Goal: Information Seeking & Learning: Learn about a topic

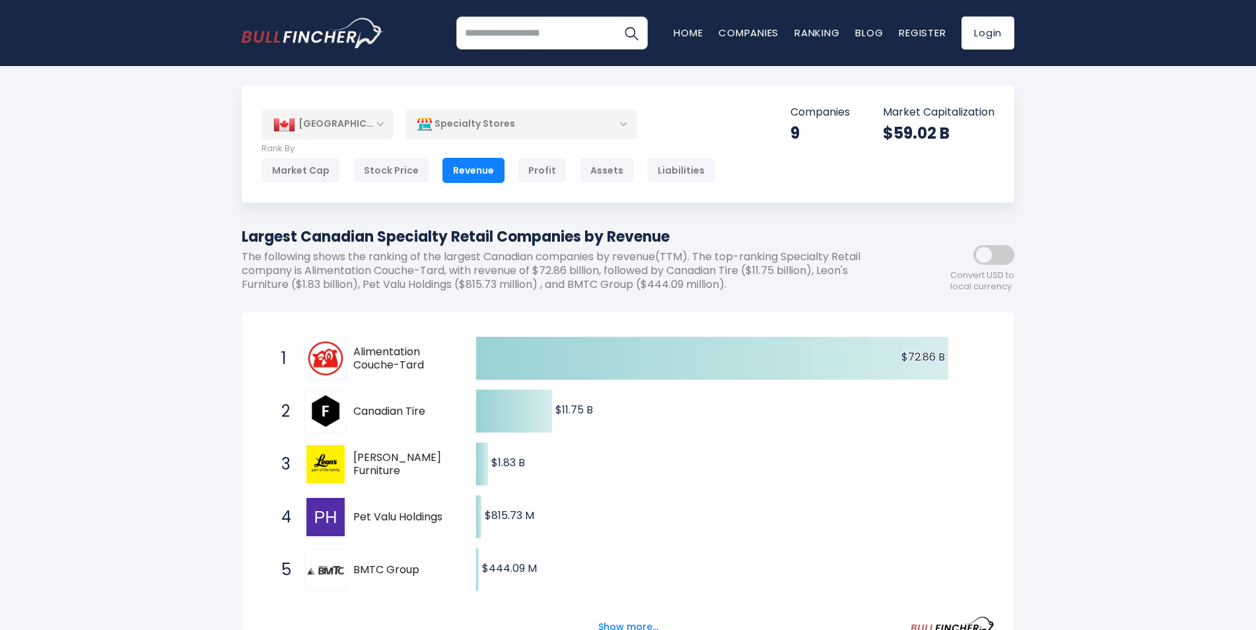
click at [625, 125] on div "Specialty Stores" at bounding box center [521, 124] width 231 height 30
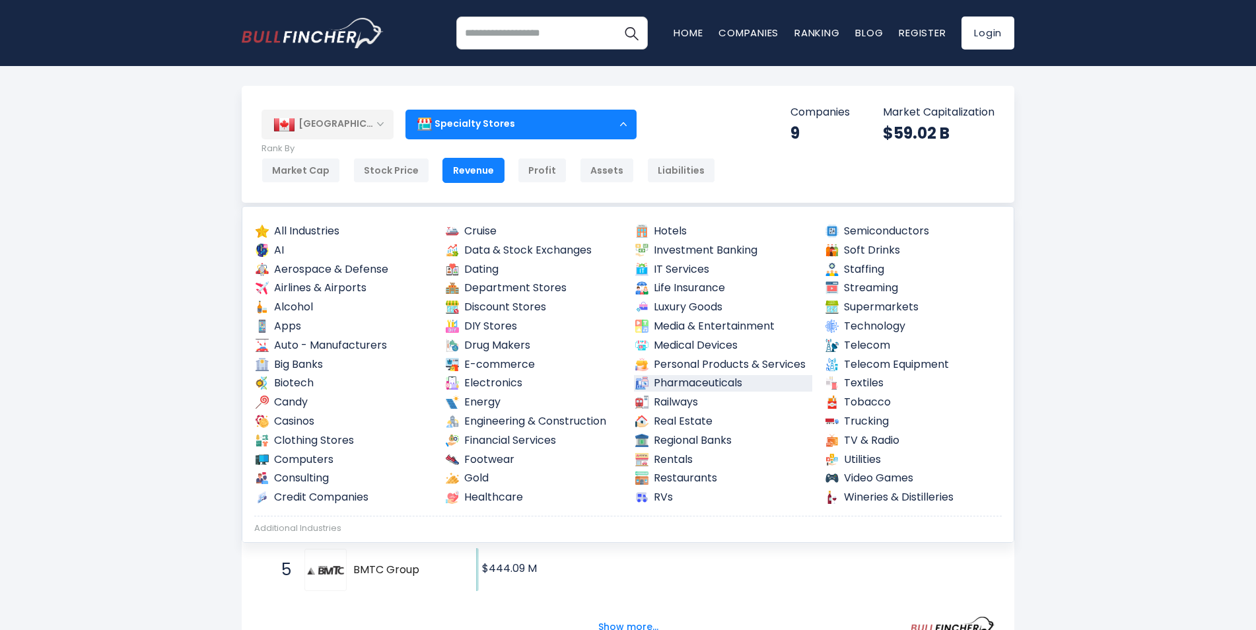
click at [696, 386] on link "Pharmaceuticals" at bounding box center [723, 383] width 178 height 17
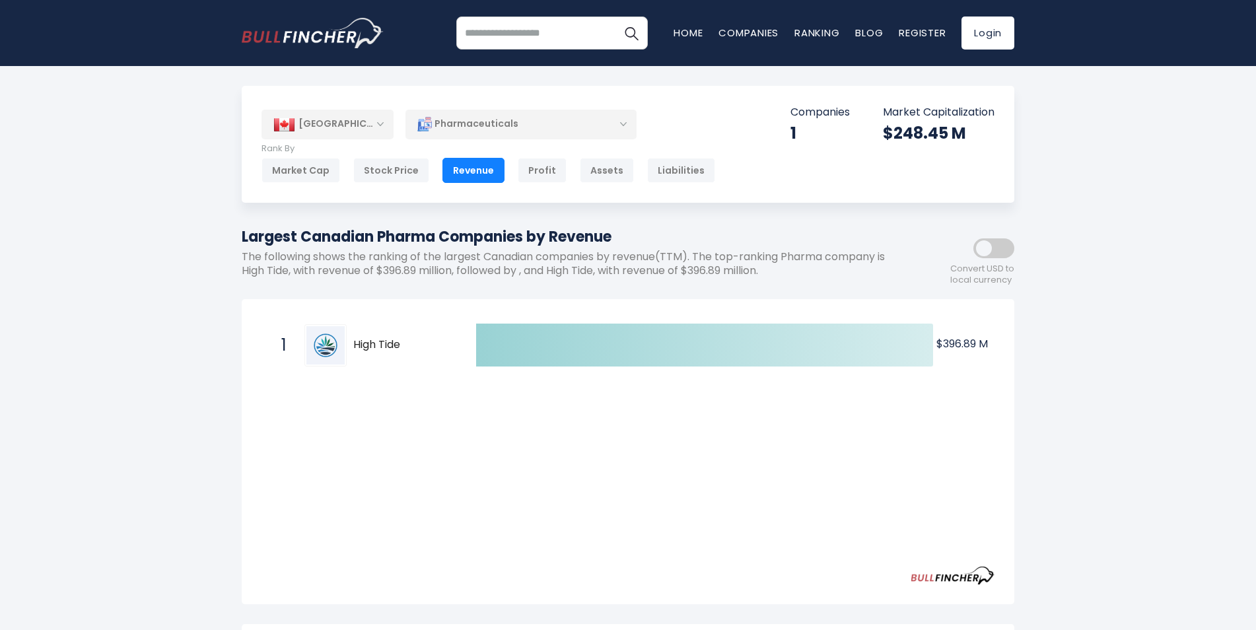
click at [625, 127] on div "Pharmaceuticals" at bounding box center [521, 124] width 231 height 30
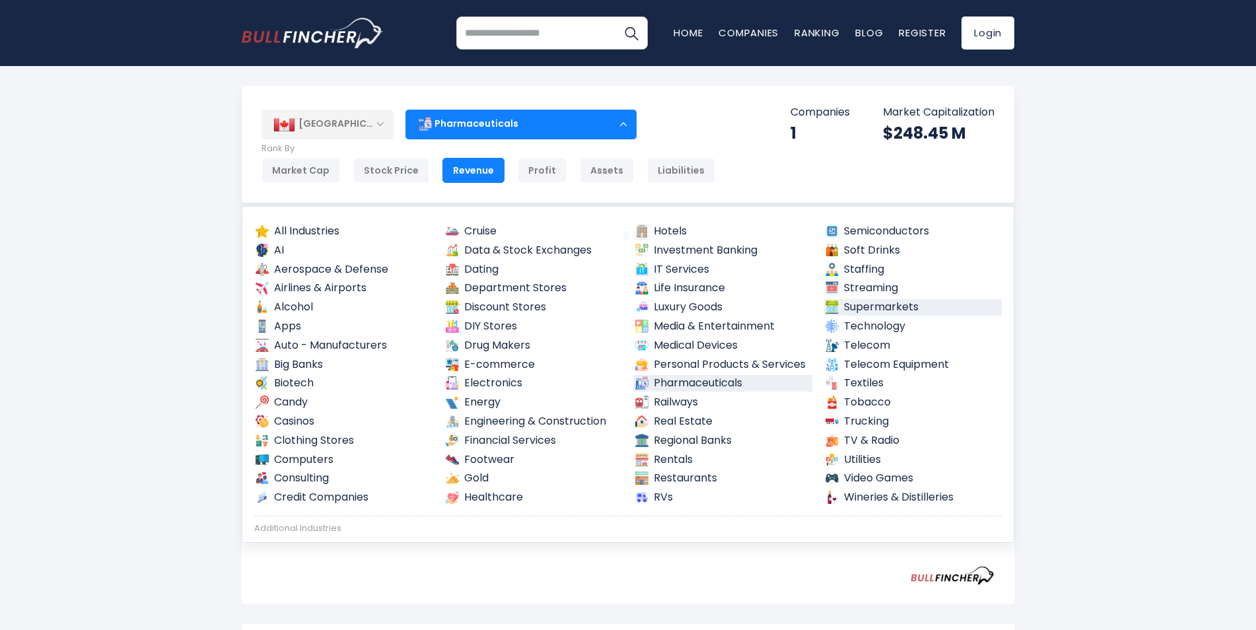
click at [853, 306] on link "Supermarkets" at bounding box center [913, 307] width 178 height 17
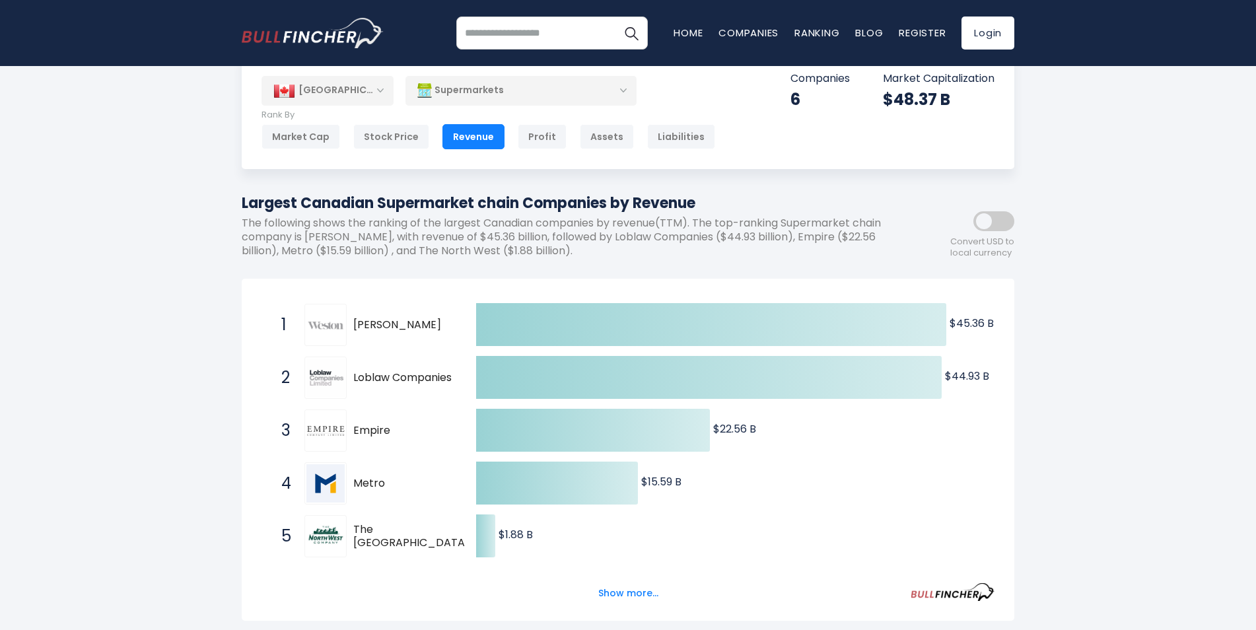
scroll to position [66, 0]
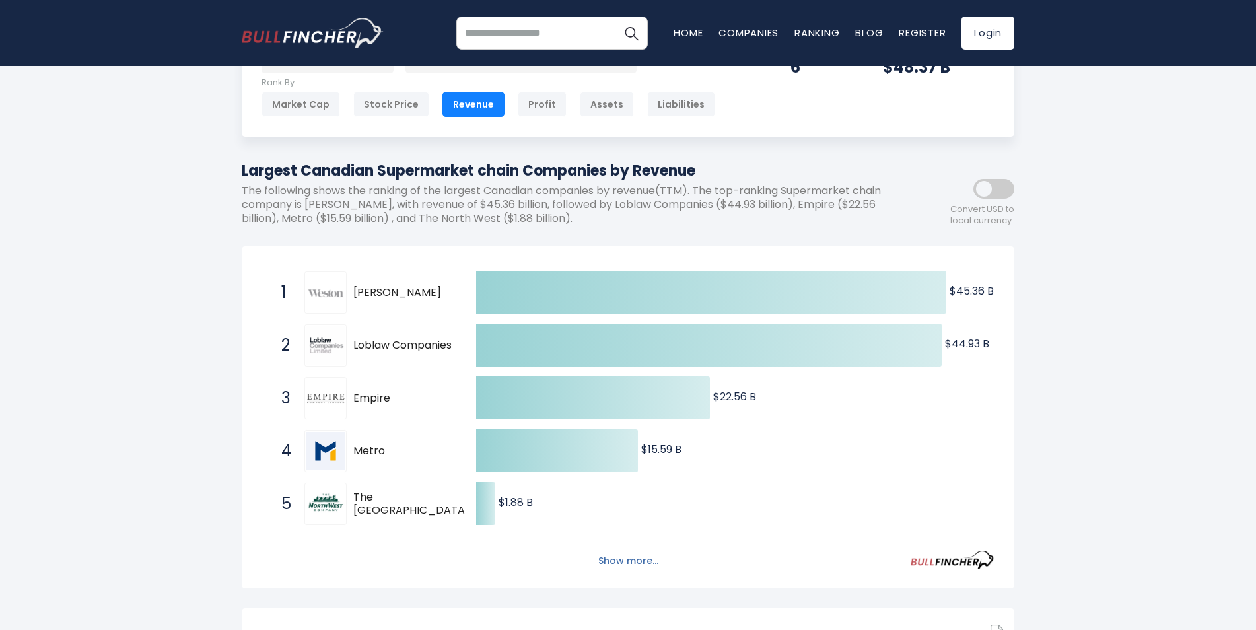
click at [639, 564] on button "Show more..." at bounding box center [629, 561] width 76 height 22
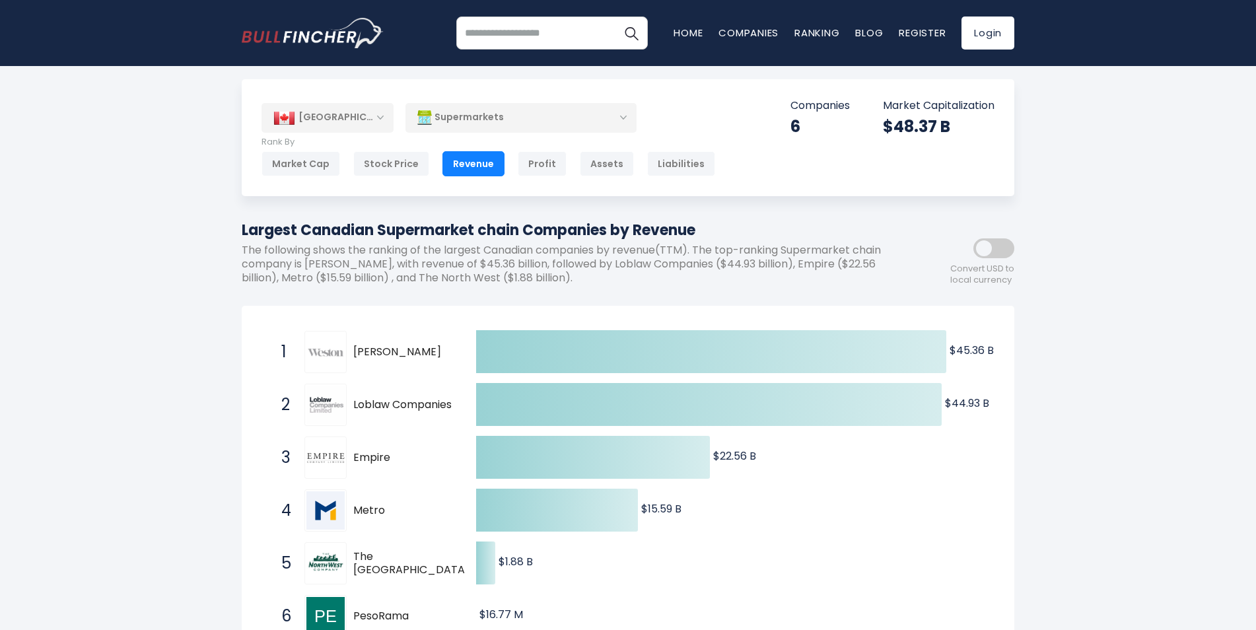
scroll to position [0, 0]
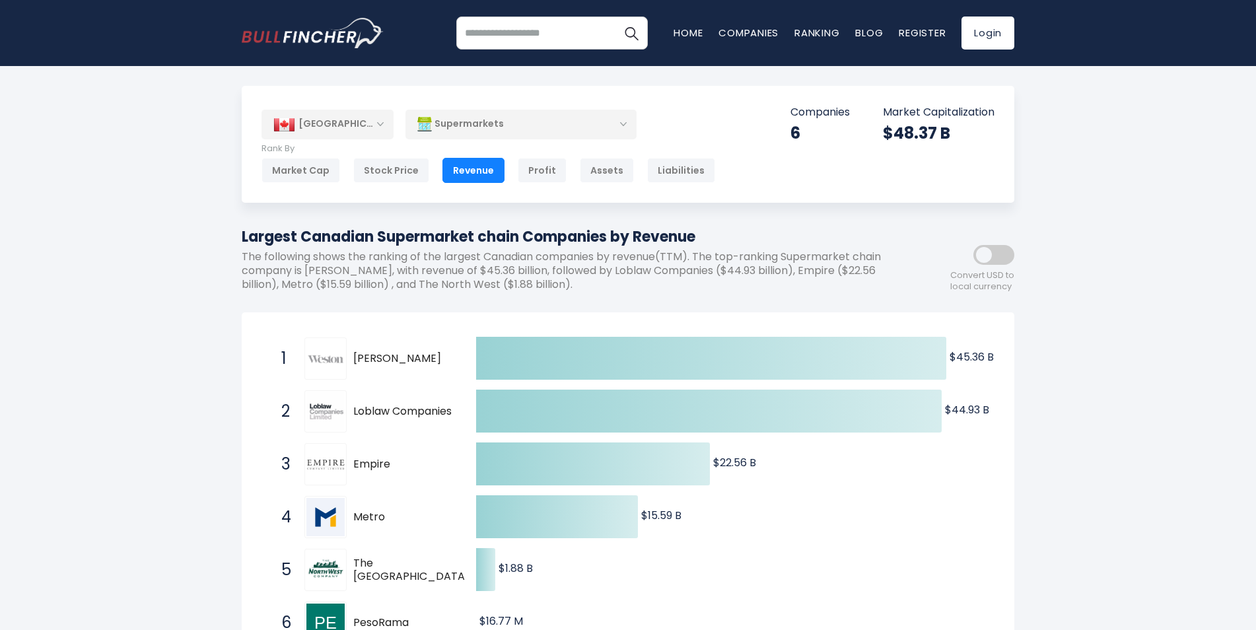
click at [624, 120] on div "Supermarkets" at bounding box center [521, 124] width 231 height 30
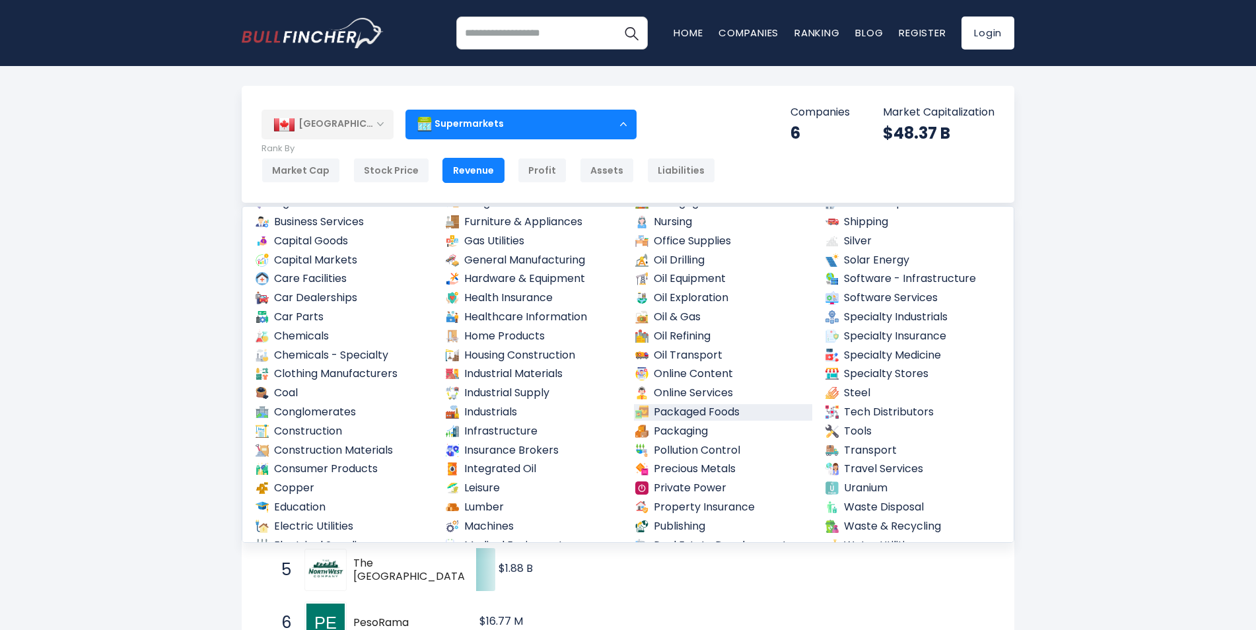
scroll to position [469, 0]
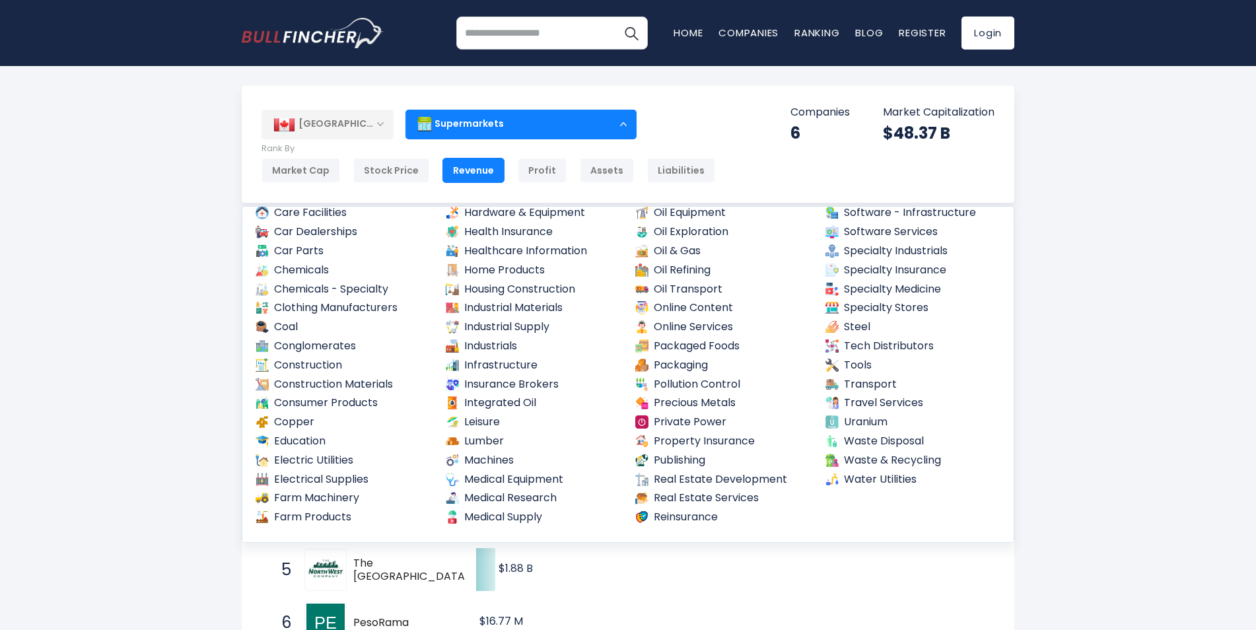
click at [820, 519] on ul "Advertising Aluminium Asset Management Big Financials Business Services Capital…" at bounding box center [628, 299] width 750 height 456
click at [879, 304] on link "Specialty Stores" at bounding box center [913, 308] width 178 height 17
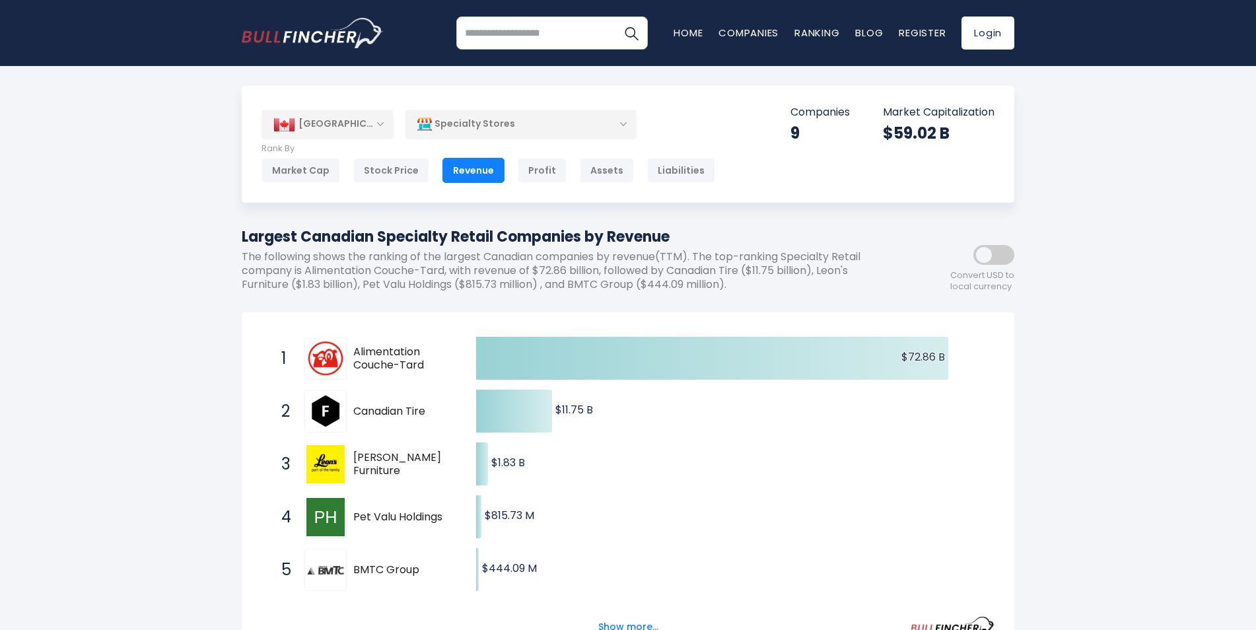
click at [624, 122] on div "Specialty Stores" at bounding box center [521, 124] width 231 height 30
